Goal: Transaction & Acquisition: Purchase product/service

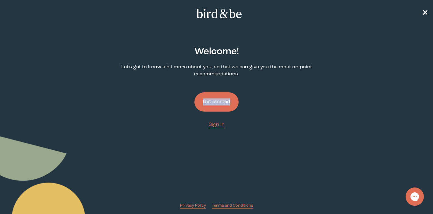
click at [210, 101] on button "Get started" at bounding box center [216, 101] width 44 height 19
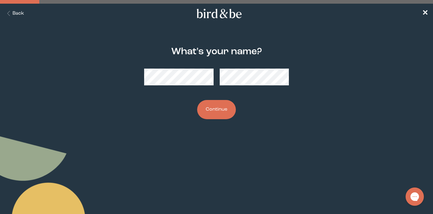
click at [222, 108] on button "Continue" at bounding box center [216, 109] width 39 height 19
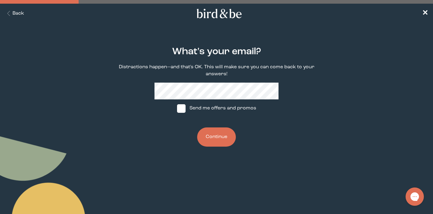
click at [213, 137] on button "Continue" at bounding box center [216, 136] width 39 height 19
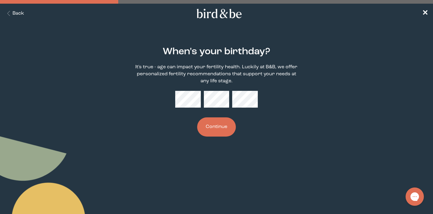
click at [223, 125] on button "Continue" at bounding box center [216, 126] width 39 height 19
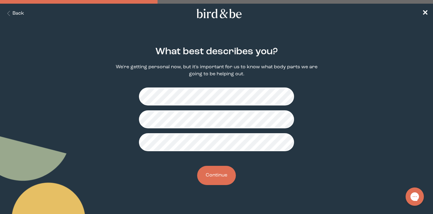
click at [220, 178] on button "Continue" at bounding box center [216, 175] width 39 height 19
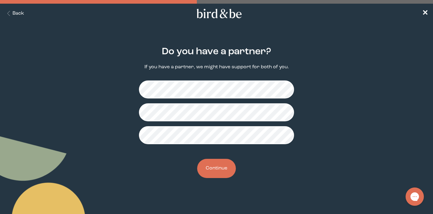
click at [212, 167] on button "Continue" at bounding box center [216, 168] width 39 height 19
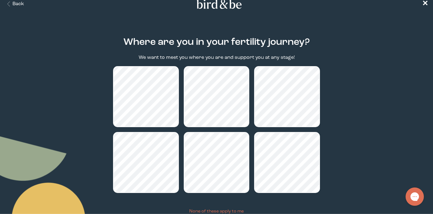
scroll to position [56, 0]
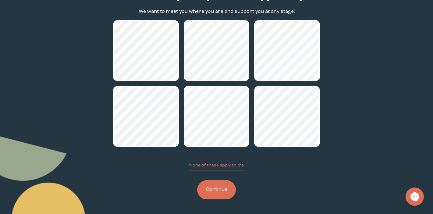
click at [210, 189] on button "Continue" at bounding box center [216, 189] width 39 height 19
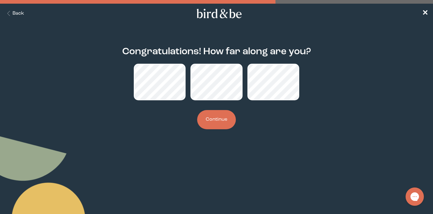
click at [221, 124] on button "Continue" at bounding box center [216, 119] width 39 height 19
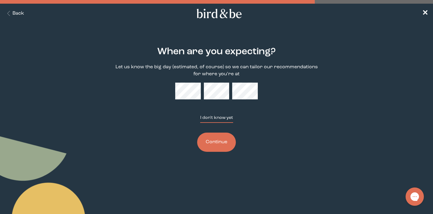
click at [213, 115] on button "I don't know yet" at bounding box center [216, 119] width 33 height 8
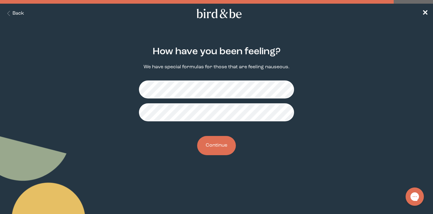
click at [223, 140] on button "Continue" at bounding box center [216, 145] width 39 height 19
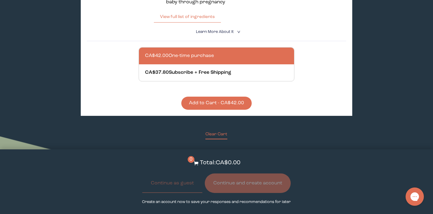
scroll to position [499, 0]
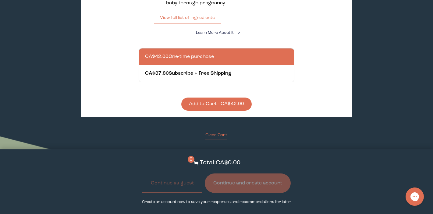
click at [224, 106] on button "Add to Cart - CA$42.00" at bounding box center [216, 103] width 70 height 13
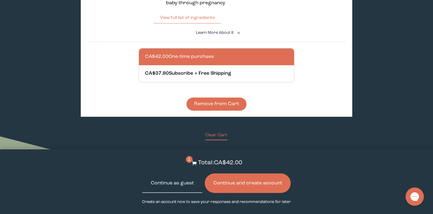
click at [180, 188] on button "Continue as guest" at bounding box center [172, 182] width 60 height 19
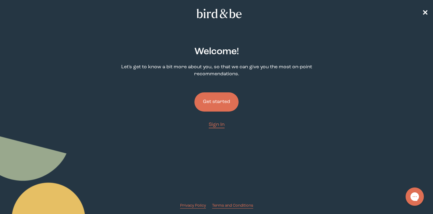
click at [223, 106] on button "Get started" at bounding box center [216, 101] width 44 height 19
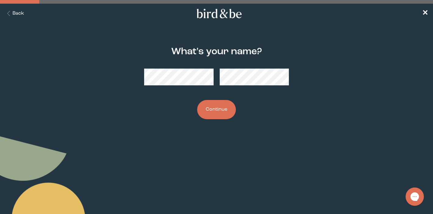
click at [217, 113] on button "Continue" at bounding box center [216, 109] width 39 height 19
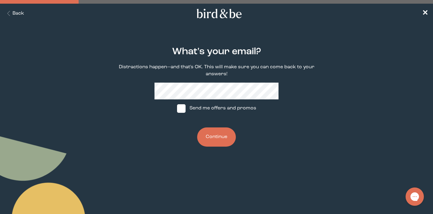
click at [213, 129] on button "Continue" at bounding box center [216, 136] width 39 height 19
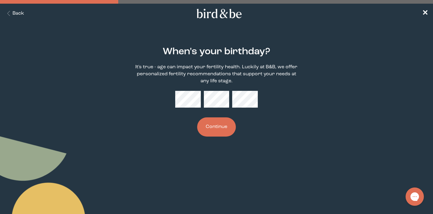
click at [215, 130] on button "Continue" at bounding box center [216, 126] width 39 height 19
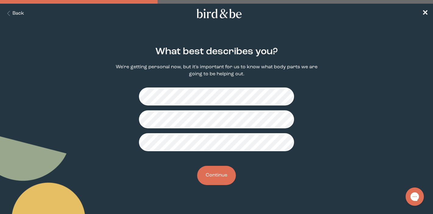
click at [216, 167] on button "Continue" at bounding box center [216, 175] width 39 height 19
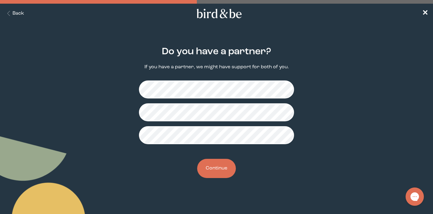
click at [218, 168] on button "Continue" at bounding box center [216, 168] width 39 height 19
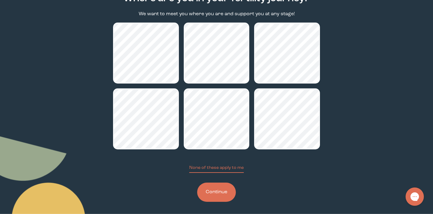
scroll to position [56, 0]
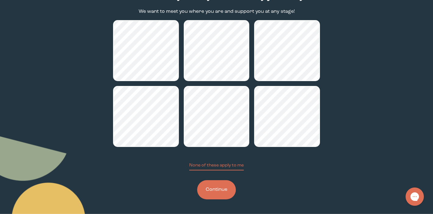
click at [214, 190] on button "Continue" at bounding box center [216, 189] width 39 height 19
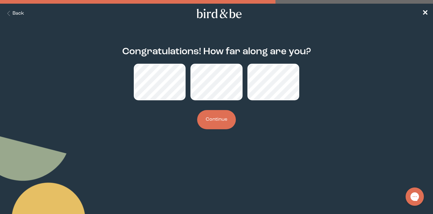
click at [213, 124] on button "Continue" at bounding box center [216, 119] width 39 height 19
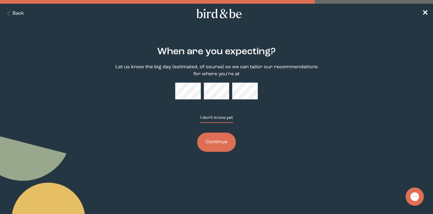
click at [212, 116] on button "I don't know yet" at bounding box center [216, 119] width 33 height 8
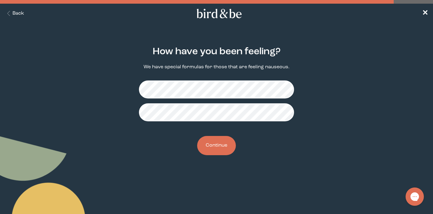
click at [218, 145] on button "Continue" at bounding box center [216, 145] width 39 height 19
